Goal: Entertainment & Leisure: Consume media (video, audio)

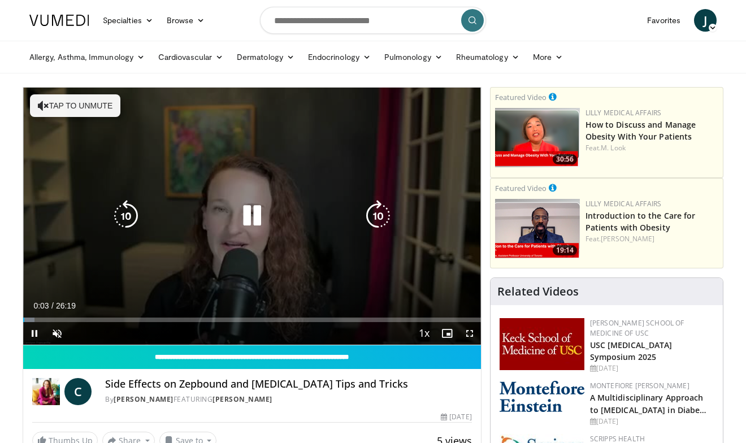
click at [54, 104] on button "Tap to unmute" at bounding box center [75, 105] width 90 height 23
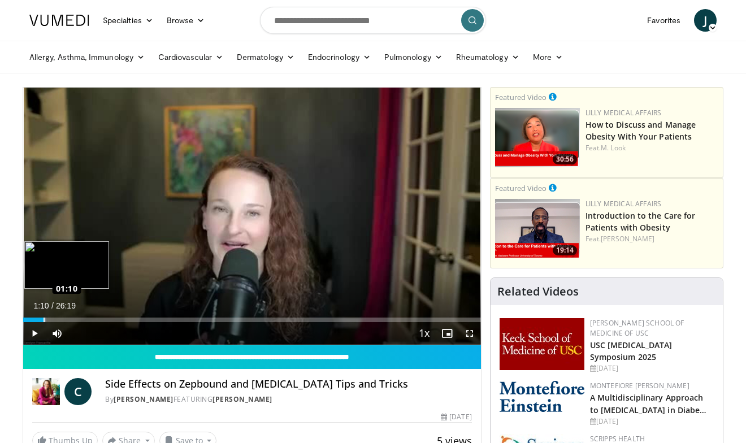
drag, startPoint x: 27, startPoint y: 316, endPoint x: 44, endPoint y: 317, distance: 16.4
click at [44, 317] on div "Loaded : 5.05% 01:10 01:10" at bounding box center [252, 317] width 458 height 11
click at [75, 321] on div "Loaded : 17.70% 03:31 02:59" at bounding box center [252, 320] width 458 height 5
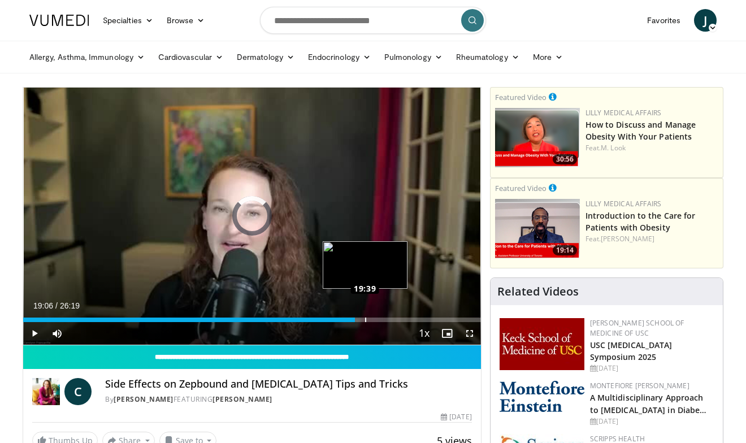
drag, startPoint x: 334, startPoint y: 320, endPoint x: 369, endPoint y: 321, distance: 34.5
click at [369, 321] on div "Loaded : 0.00% 19:37 19:39" at bounding box center [252, 320] width 458 height 5
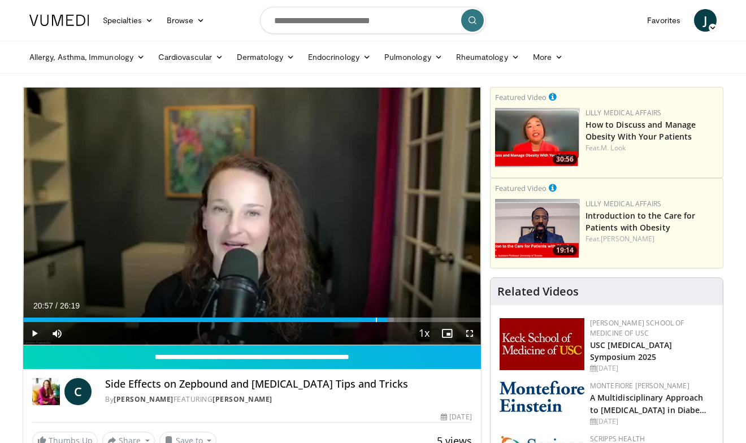
drag, startPoint x: 376, startPoint y: 322, endPoint x: 388, endPoint y: 324, distance: 12.1
click at [388, 324] on div "Current Time 20:57 / Duration 26:19 Play Skip Backward Skip Forward Mute 100% L…" at bounding box center [252, 333] width 458 height 23
